Goal: Information Seeking & Learning: Learn about a topic

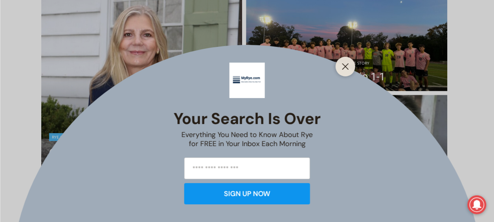
scroll to position [340, 0]
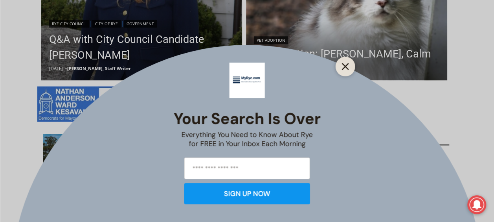
click at [344, 68] on line "Close" at bounding box center [345, 67] width 6 height 6
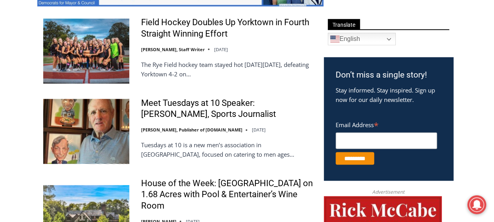
scroll to position [455, 0]
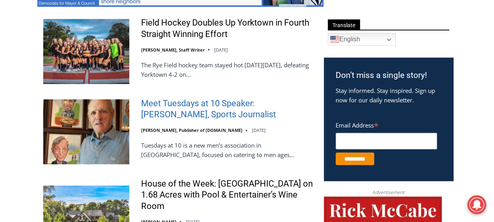
click at [189, 108] on link "Meet Tuesdays at 10 Speaker: [PERSON_NAME], Sports Journalist" at bounding box center [227, 109] width 172 height 22
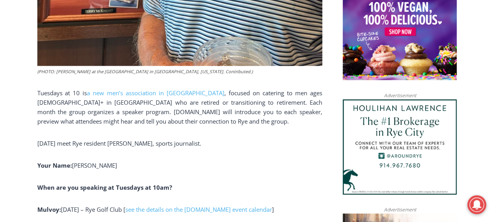
scroll to position [663, 0]
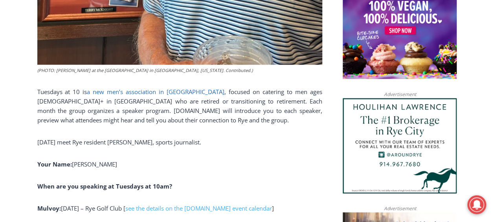
click at [132, 95] on link "a new men’s association in Rye" at bounding box center [156, 91] width 138 height 8
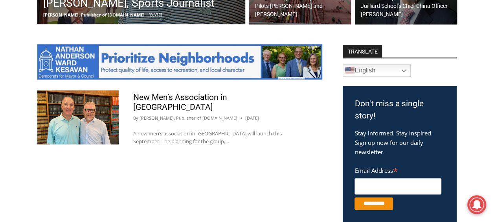
scroll to position [393, 0]
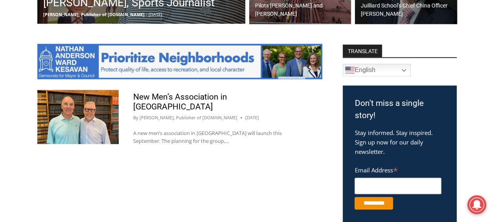
drag, startPoint x: 220, startPoint y: 105, endPoint x: 212, endPoint y: 106, distance: 8.7
click at [220, 105] on header "New Men’s Association in Rye By Jay Sears, Publisher of MyRye.com August 19, 20…" at bounding box center [220, 106] width 174 height 29
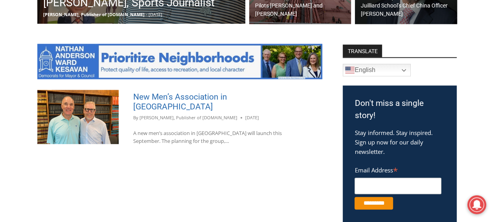
click at [182, 100] on link "New Men’s Association in Rye" at bounding box center [180, 101] width 94 height 19
